Goal: Check status: Check status

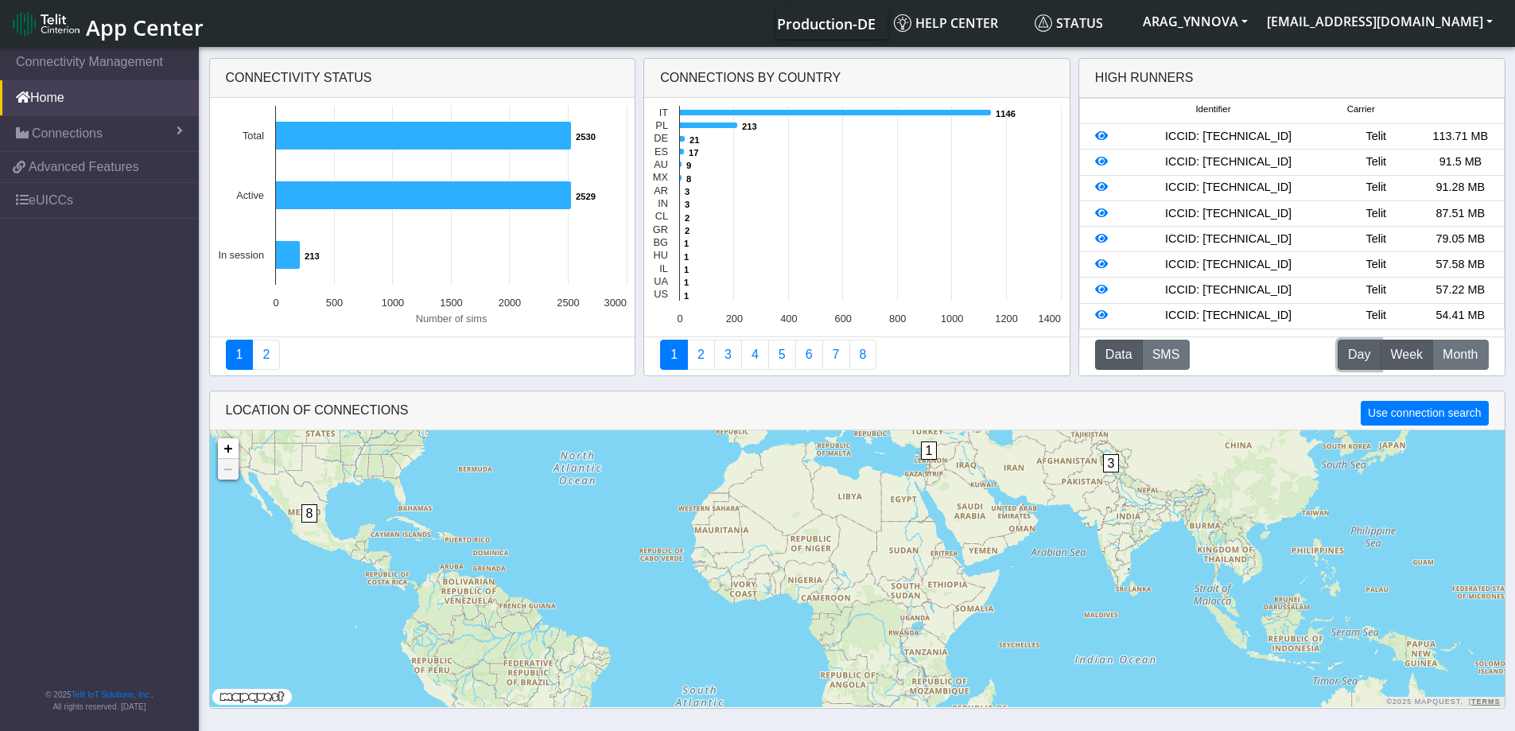
click at [1350, 357] on span "Day" at bounding box center [1359, 354] width 22 height 19
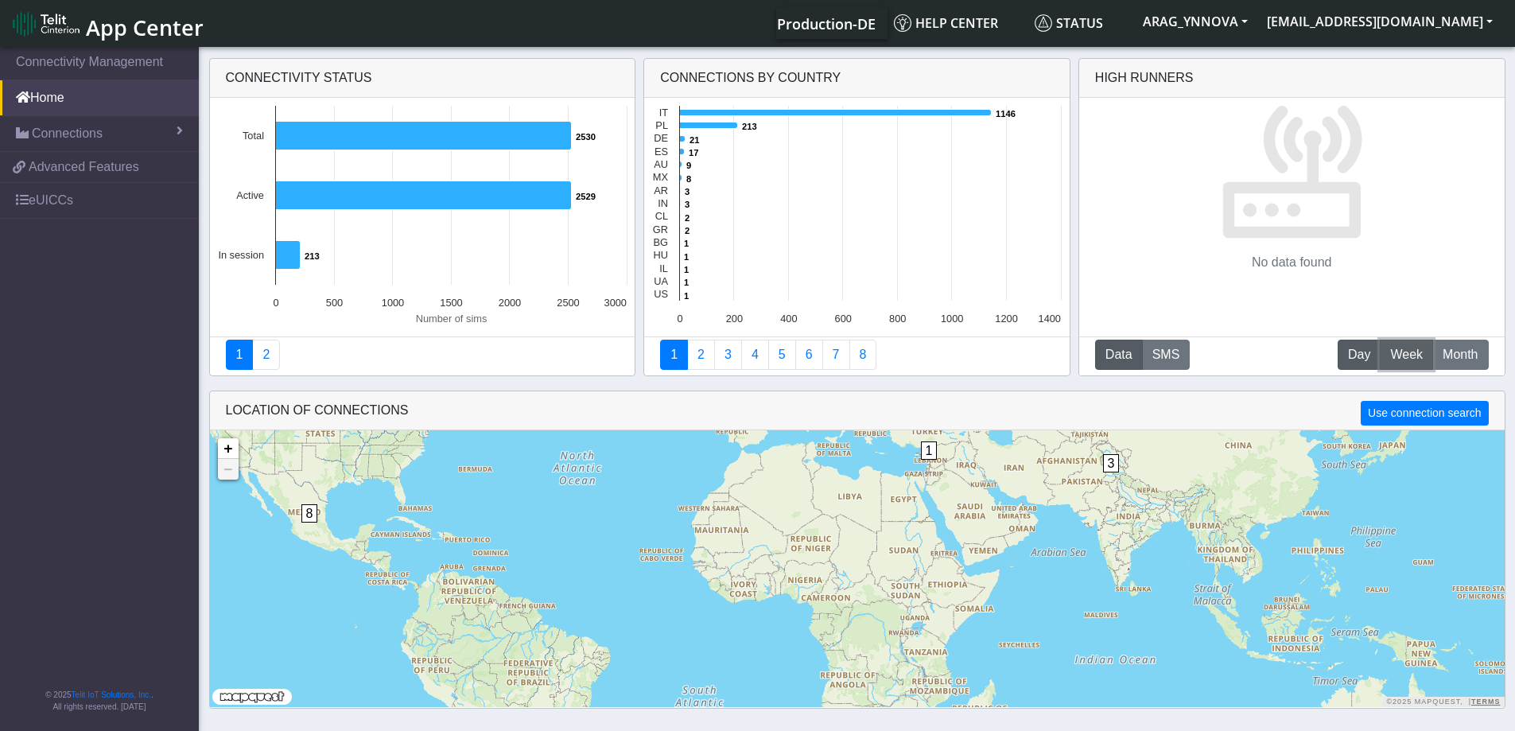
click at [1406, 358] on span "Week" at bounding box center [1406, 354] width 33 height 19
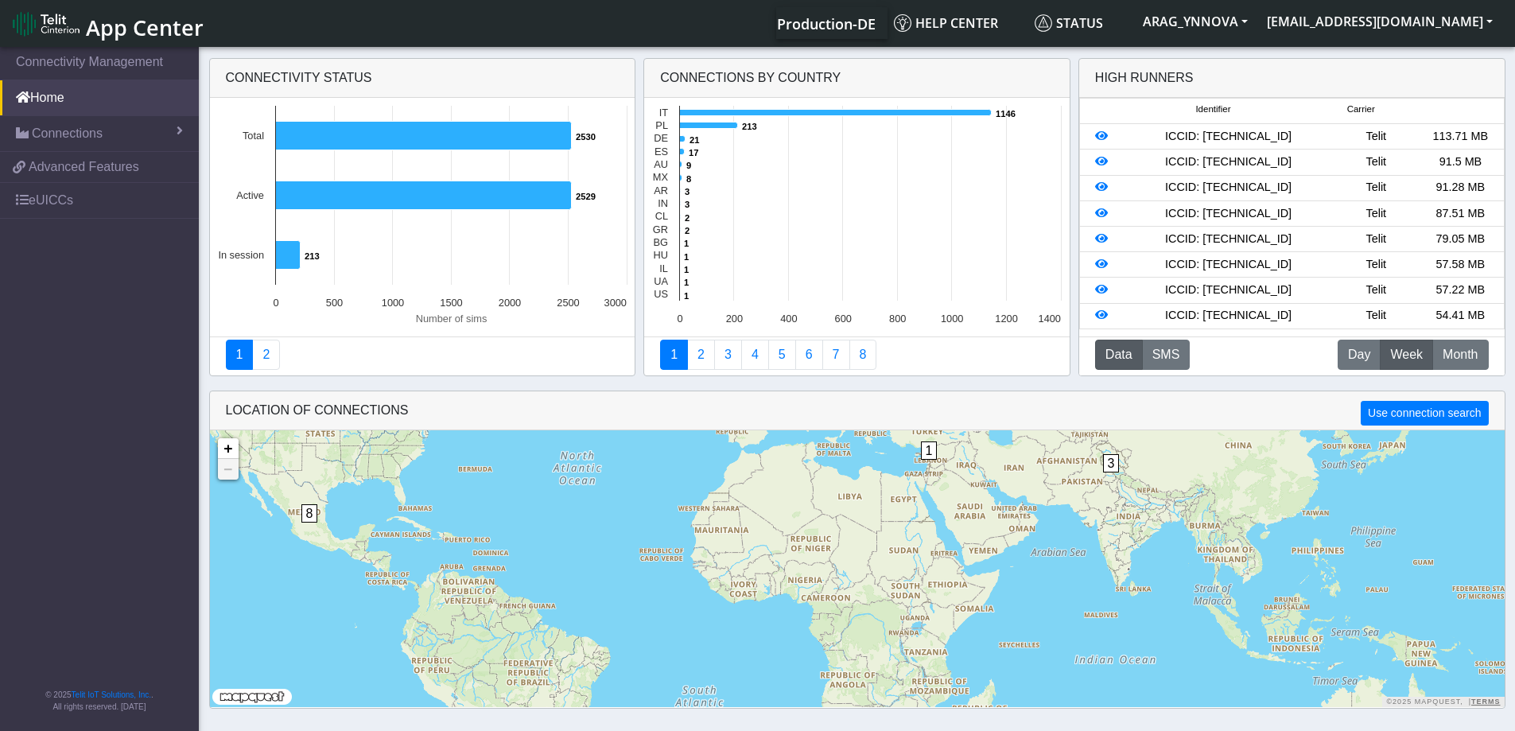
click at [1213, 135] on div "ICCID: [TECHNICAL_ID]" at bounding box center [1228, 136] width 211 height 17
click at [1104, 135] on icon at bounding box center [1101, 135] width 13 height 11
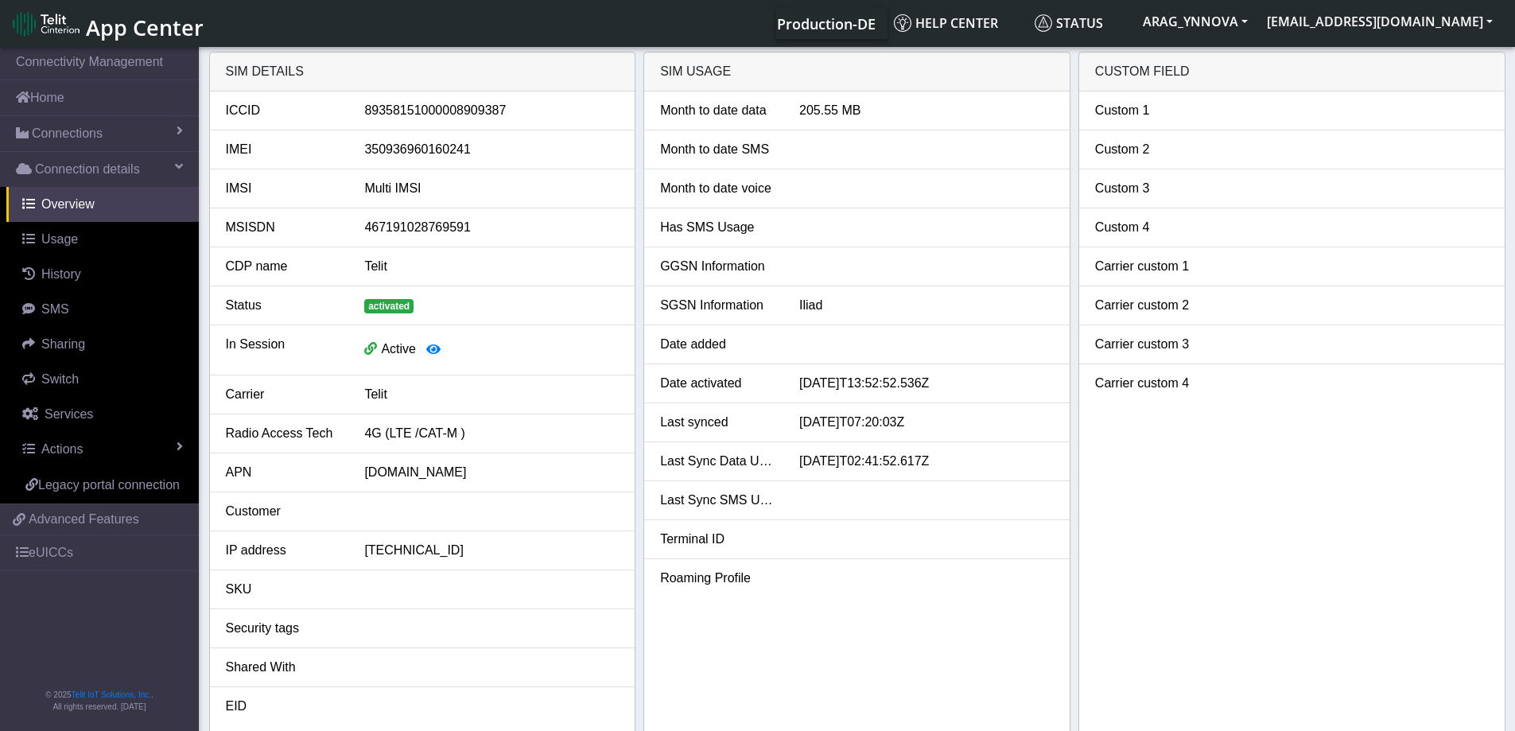
click at [401, 150] on div "350936960160241" at bounding box center [491, 149] width 278 height 19
copy div "350936960160241"
click at [72, 205] on span "Overview" at bounding box center [67, 204] width 53 height 14
click at [101, 103] on link "Home" at bounding box center [99, 97] width 199 height 35
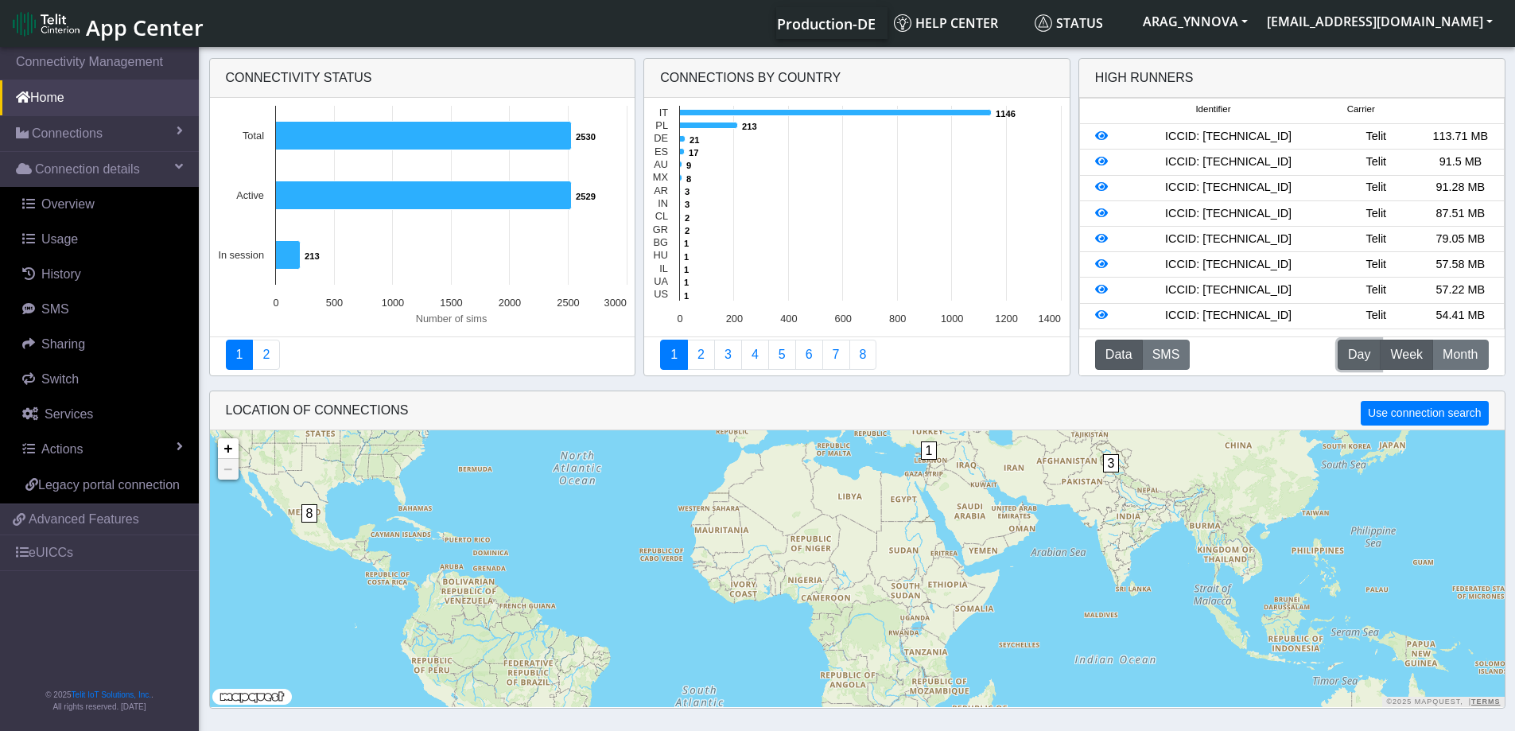
click at [1362, 358] on span "Day" at bounding box center [1359, 354] width 22 height 19
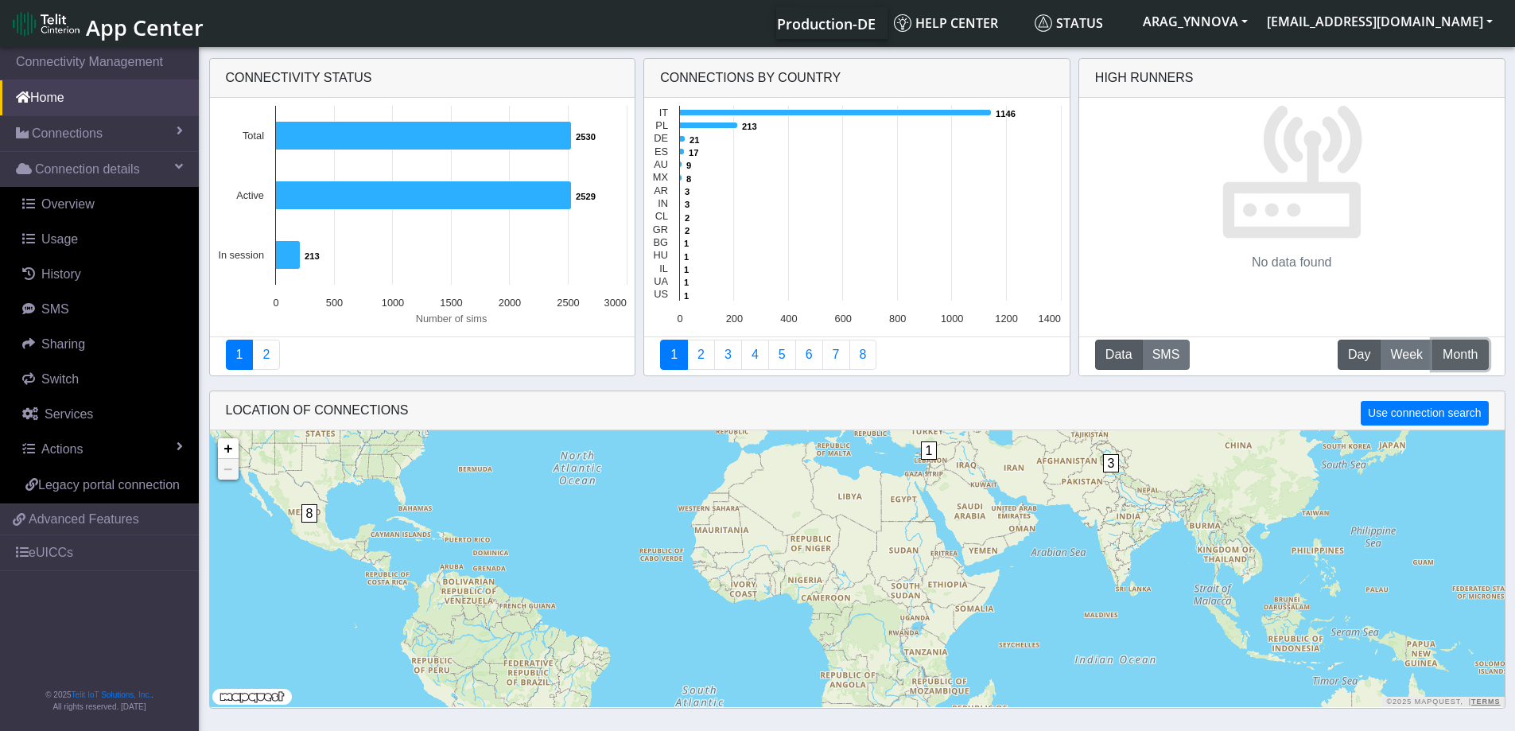
click at [1445, 356] on span "Month" at bounding box center [1459, 354] width 35 height 19
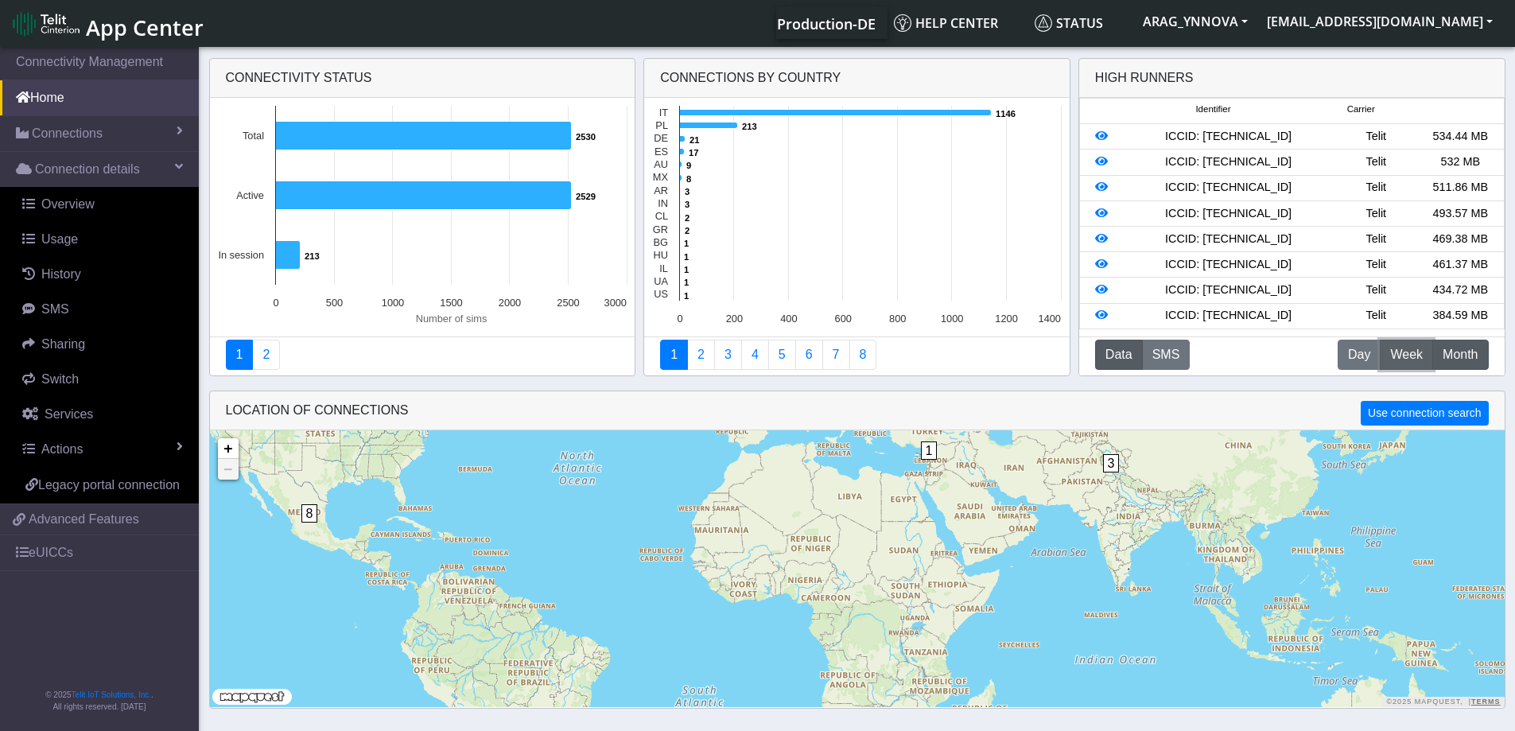
click at [1394, 353] on span "Week" at bounding box center [1406, 354] width 33 height 19
click at [1464, 356] on span "Month" at bounding box center [1459, 354] width 35 height 19
click at [1392, 347] on span "Week" at bounding box center [1406, 354] width 33 height 19
